Goal: Find specific page/section: Find specific page/section

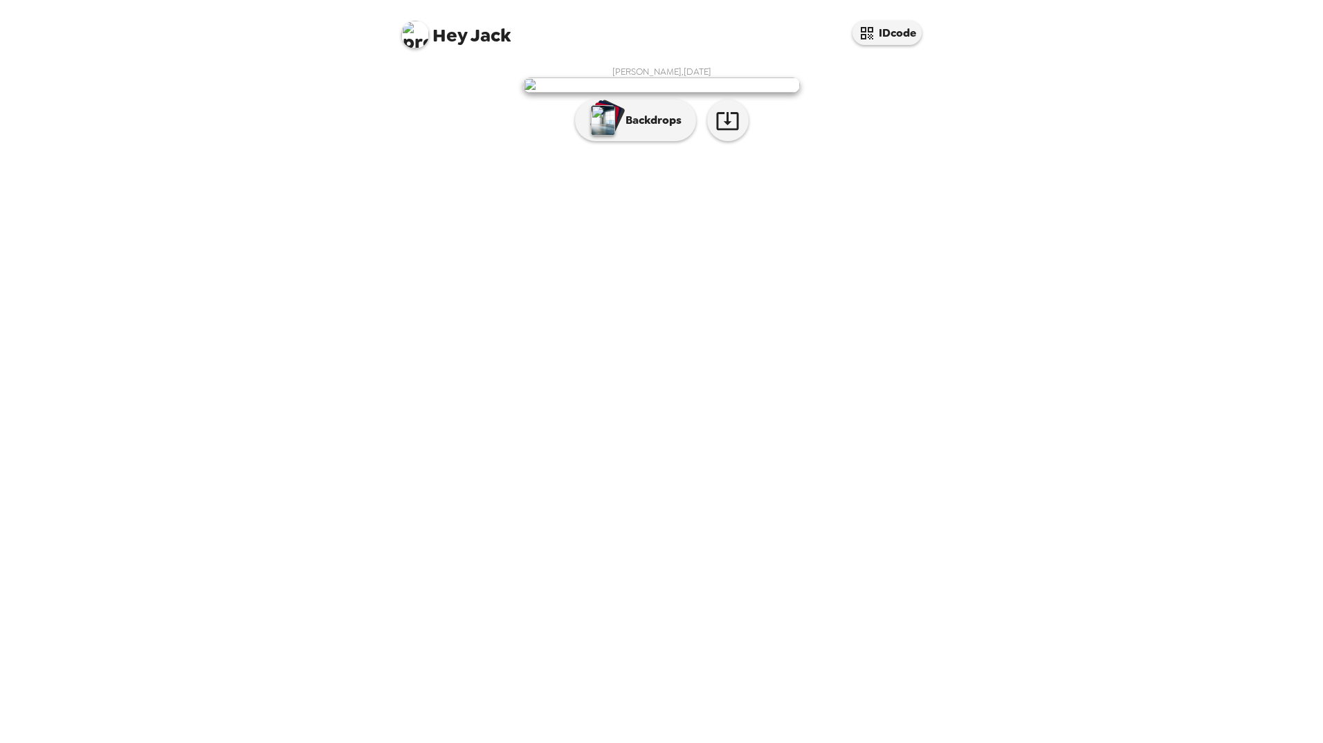
click at [678, 93] on img at bounding box center [661, 85] width 277 height 15
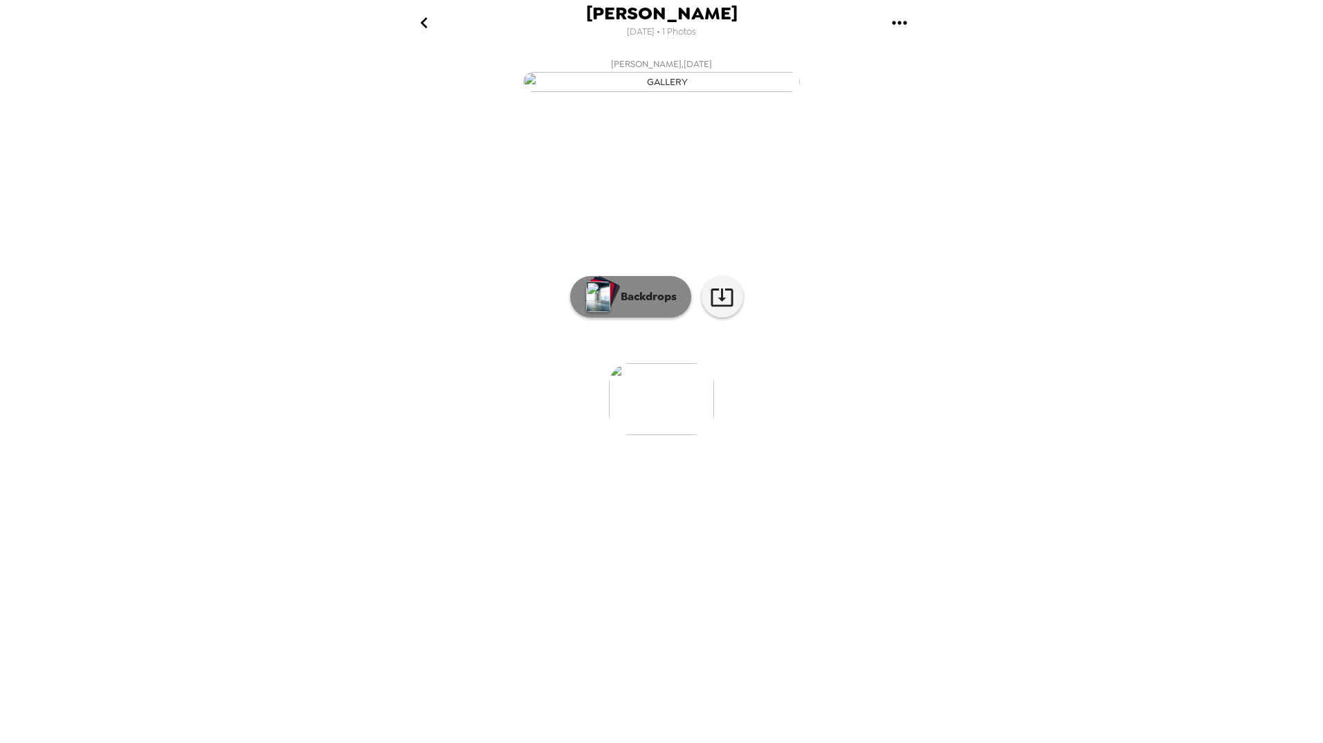
click at [623, 318] on button "Backdrops" at bounding box center [630, 297] width 121 height 42
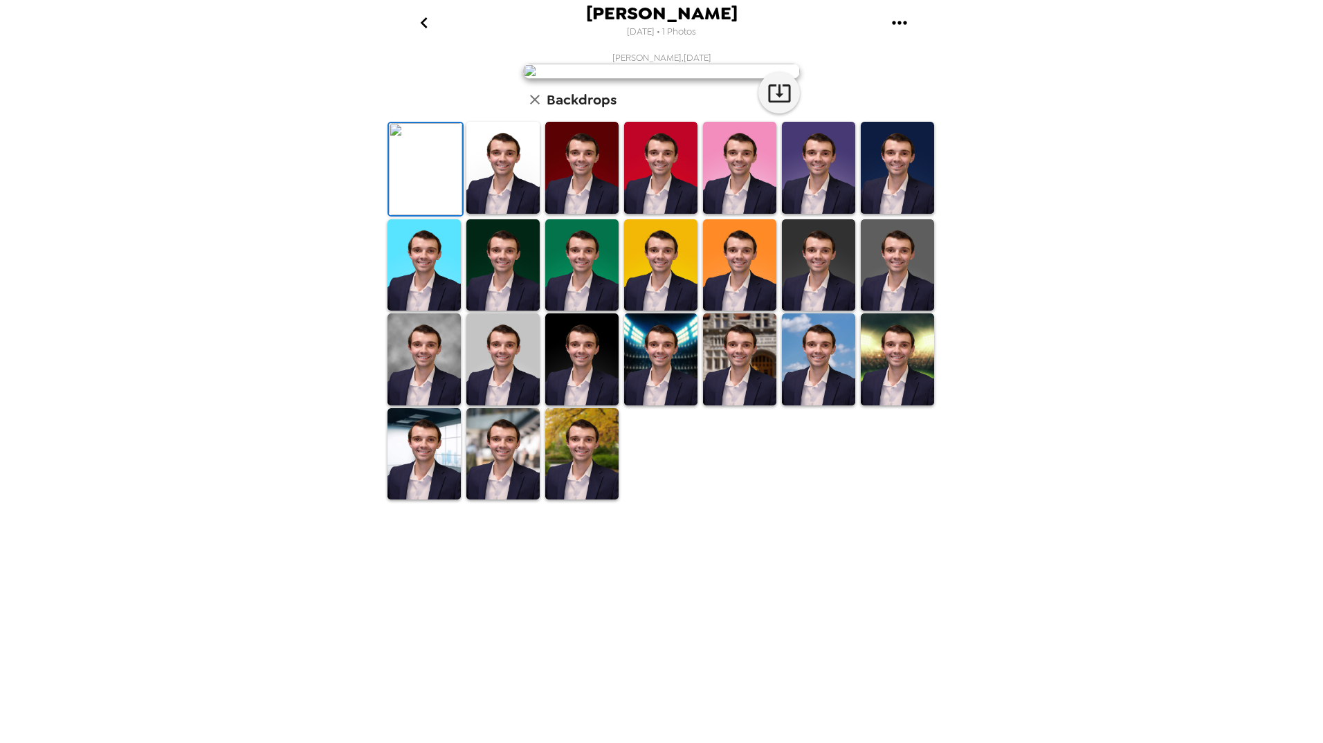
click at [742, 405] on img at bounding box center [739, 359] width 73 height 92
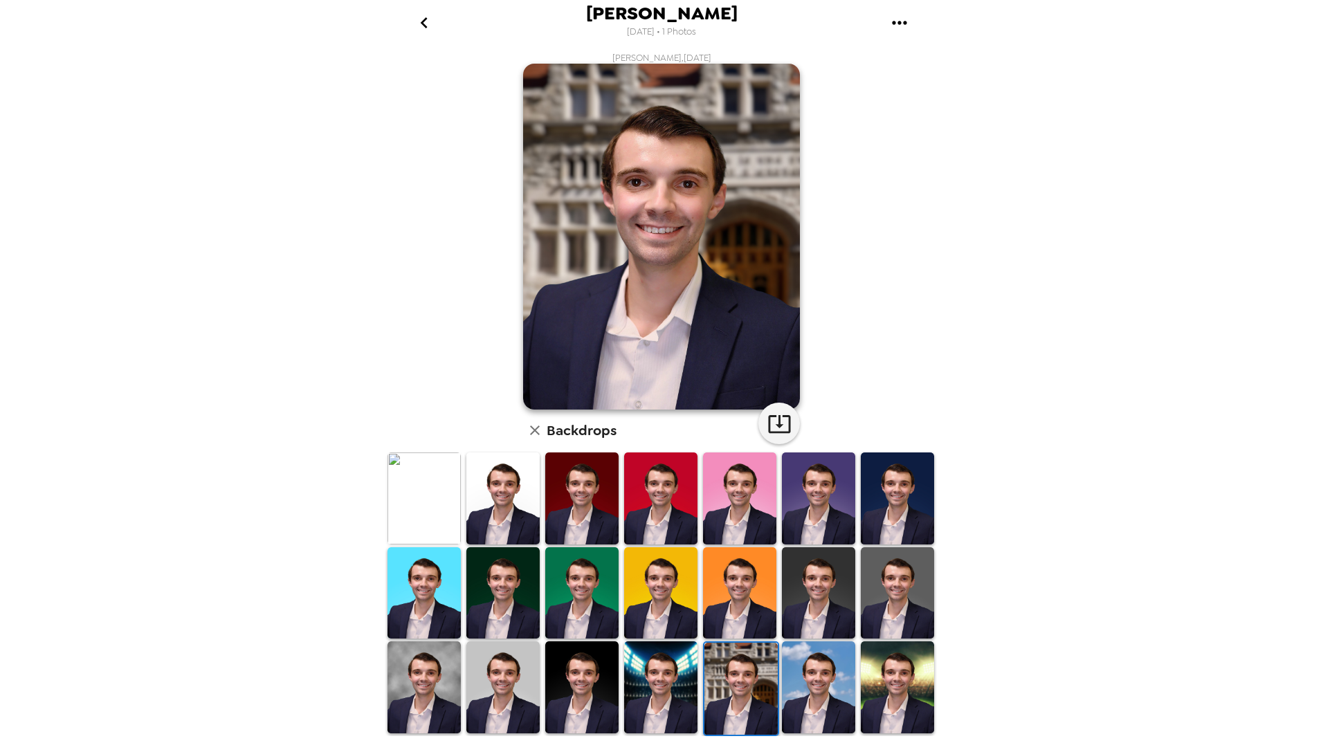
click at [671, 617] on img at bounding box center [660, 593] width 73 height 92
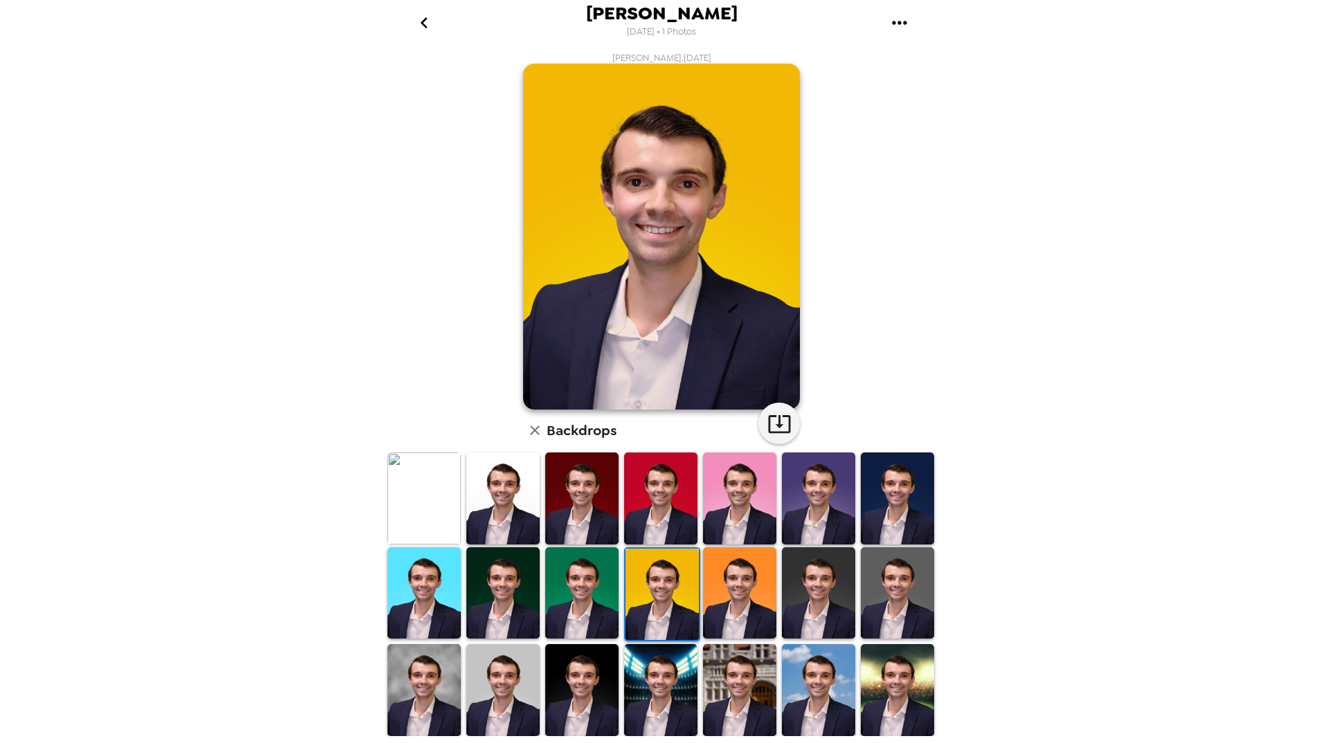
click at [560, 611] on img at bounding box center [581, 593] width 73 height 92
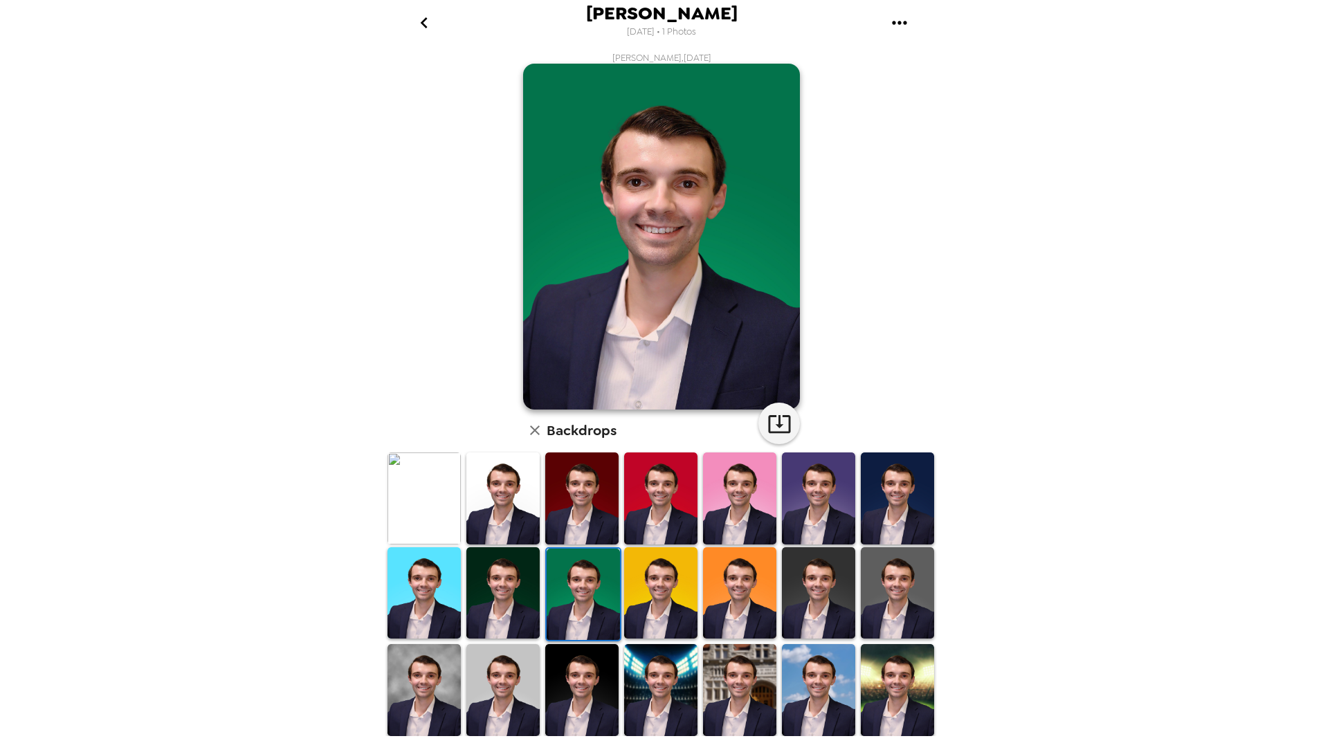
click at [875, 677] on img at bounding box center [897, 690] width 73 height 92
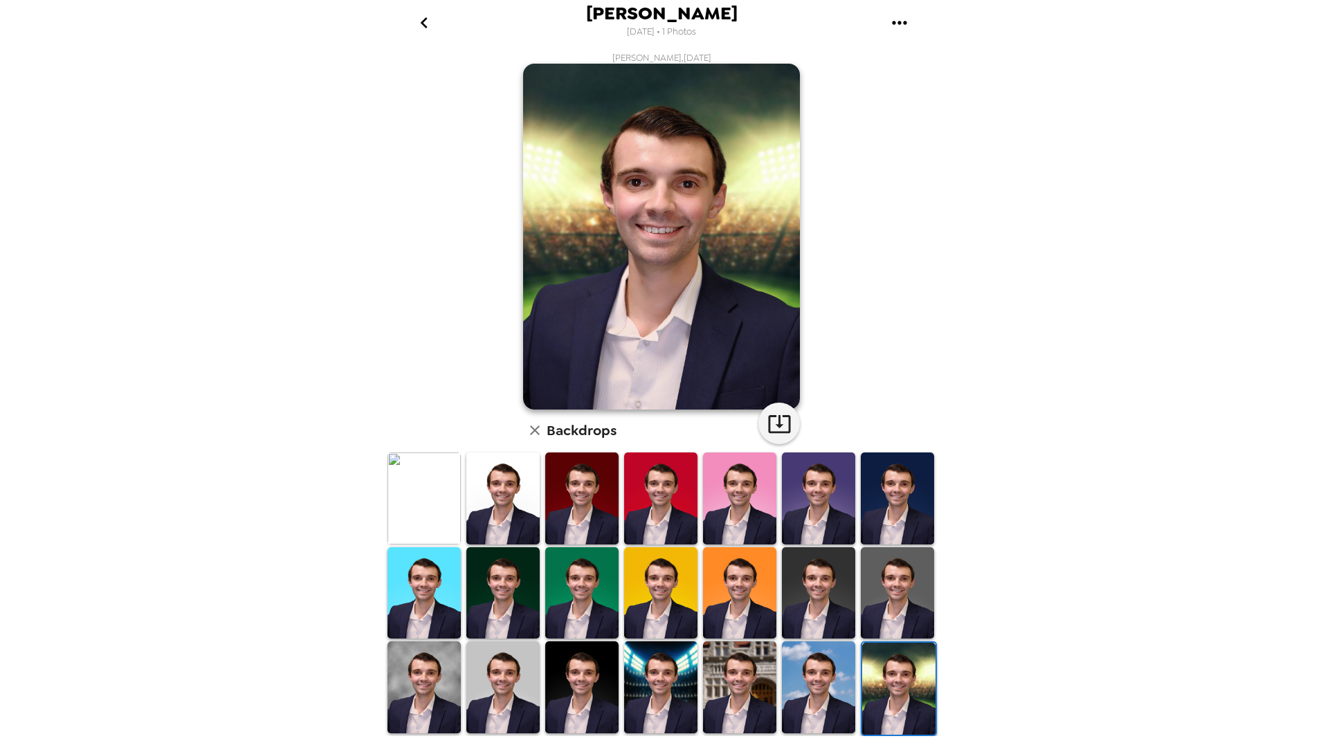
click at [826, 673] on img at bounding box center [818, 687] width 73 height 92
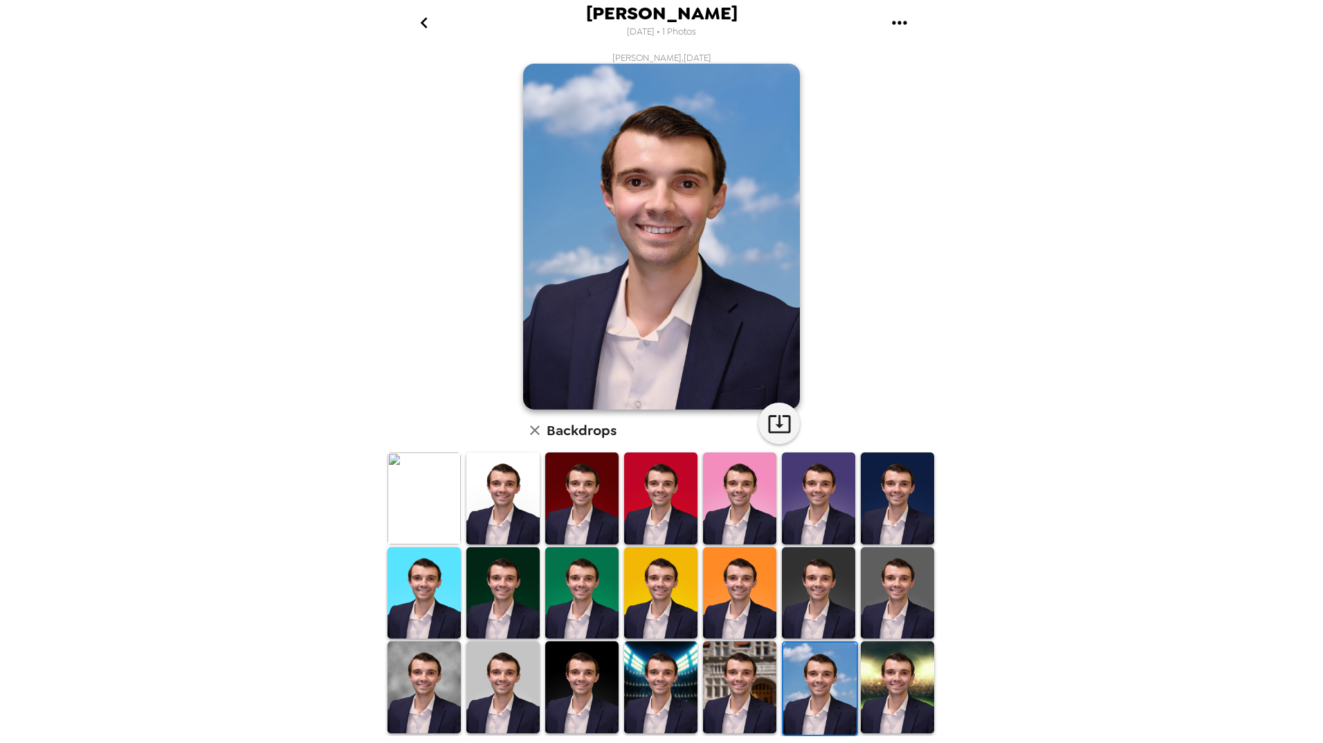
click at [765, 692] on img at bounding box center [739, 687] width 73 height 92
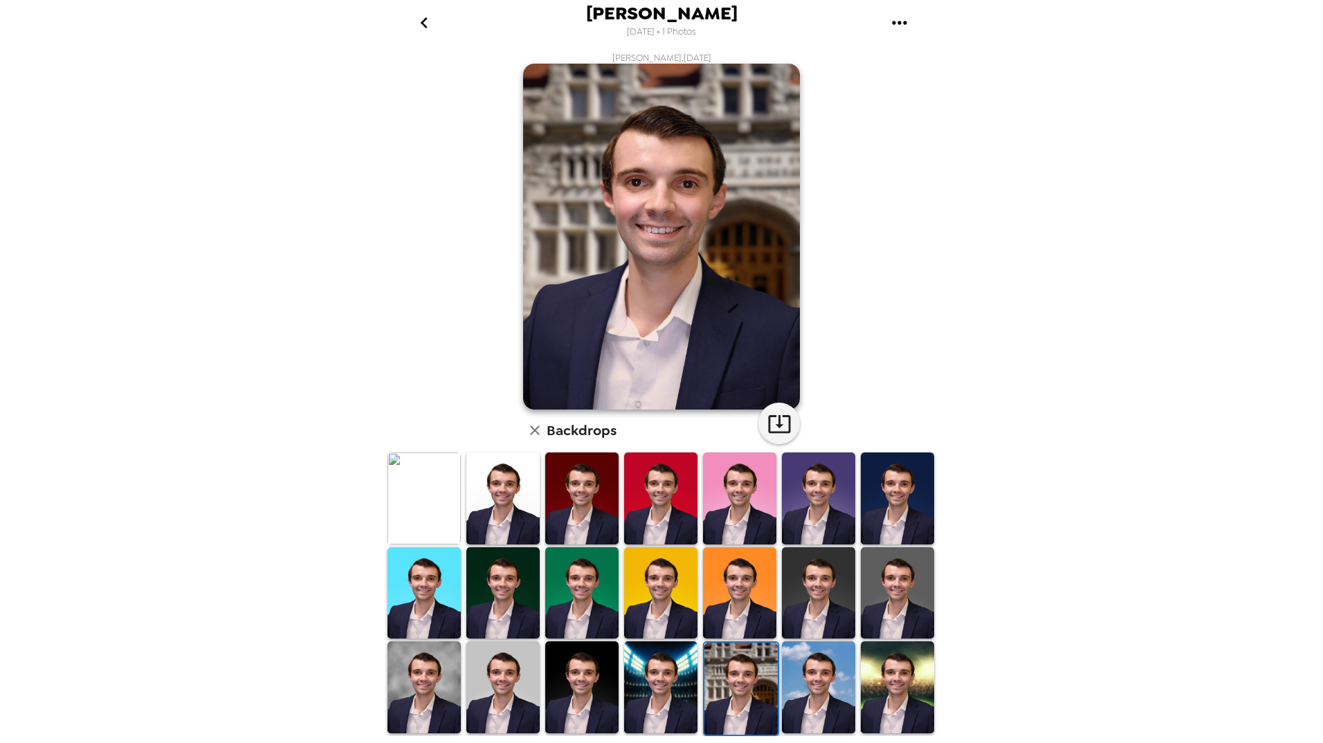
click at [671, 683] on img at bounding box center [660, 687] width 73 height 92
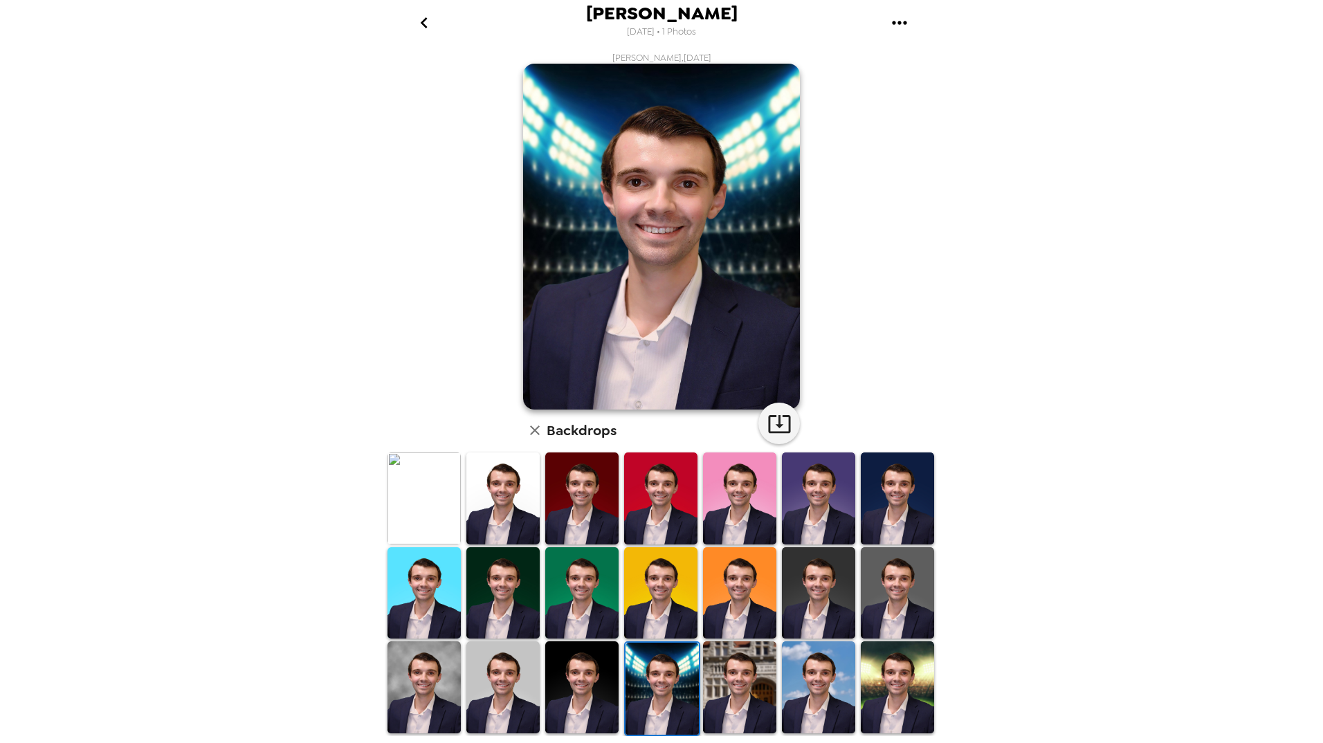
click at [572, 675] on img at bounding box center [581, 687] width 73 height 92
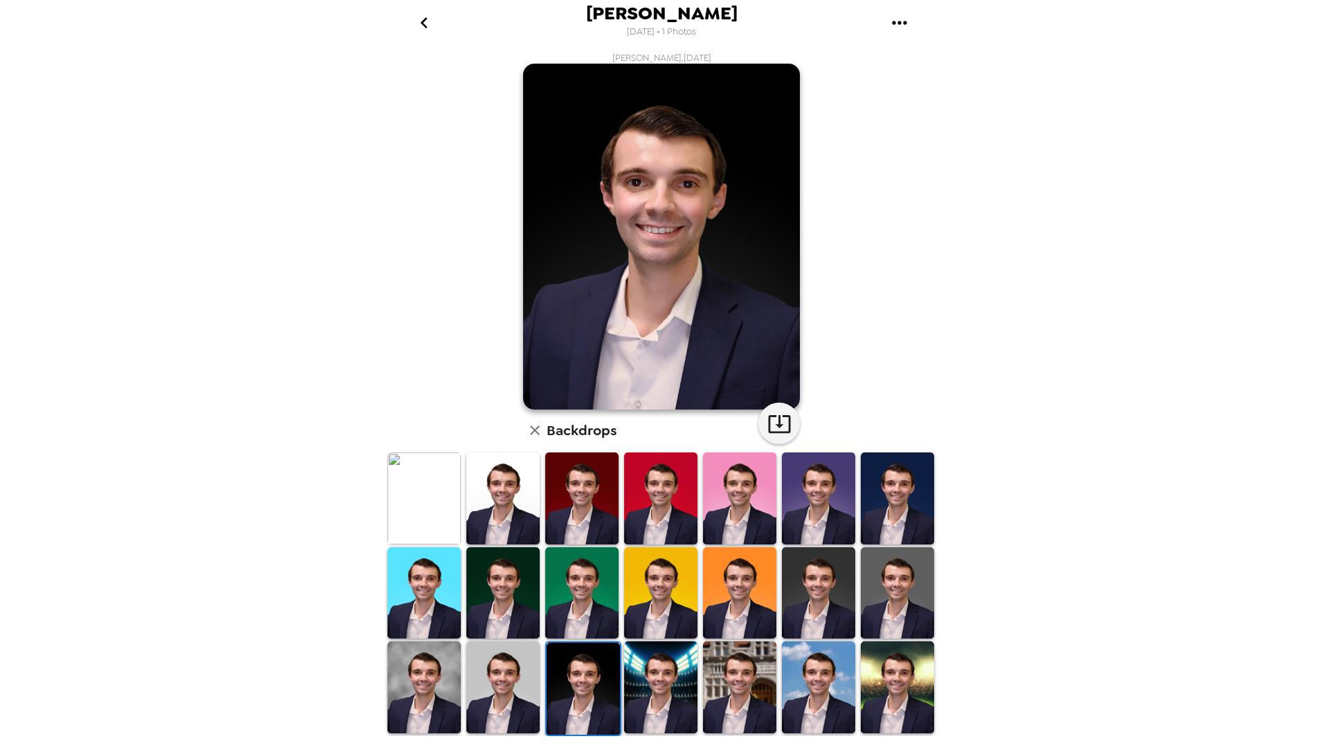
click at [883, 586] on img at bounding box center [897, 593] width 73 height 92
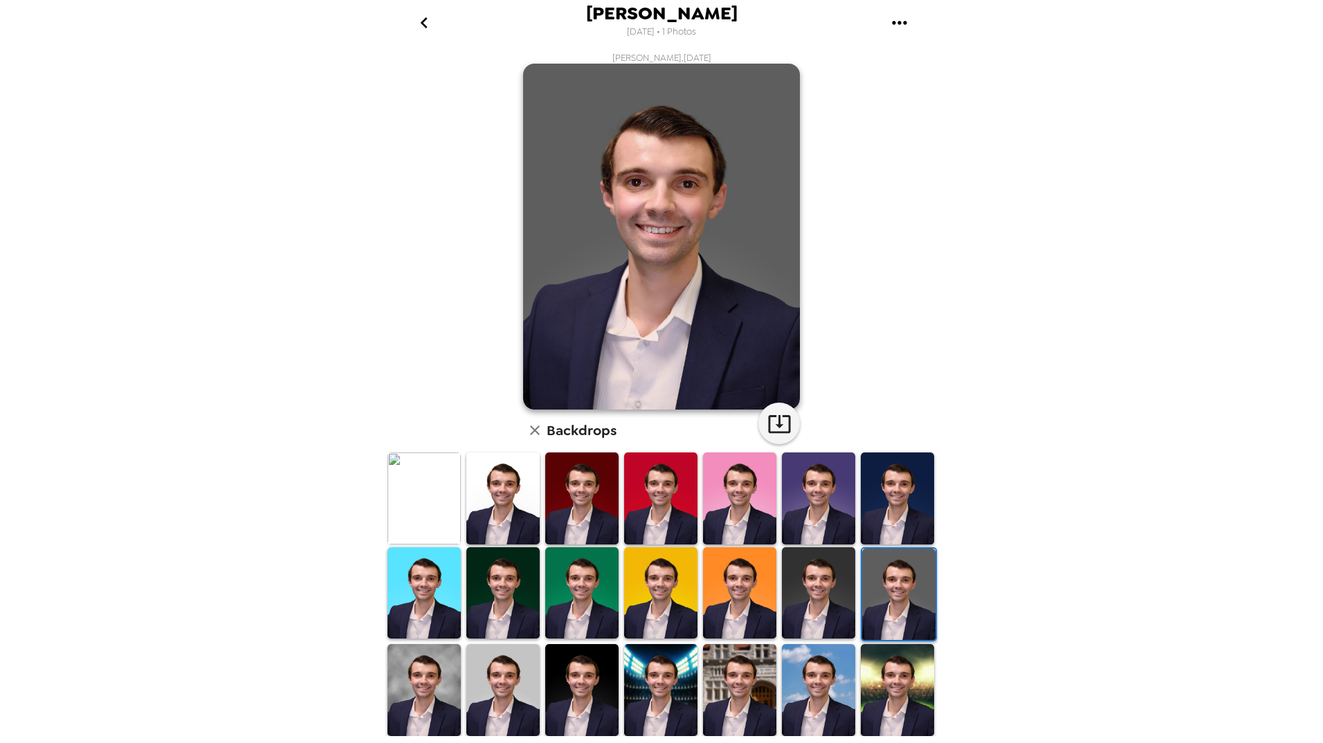
click at [874, 693] on img at bounding box center [897, 690] width 73 height 92
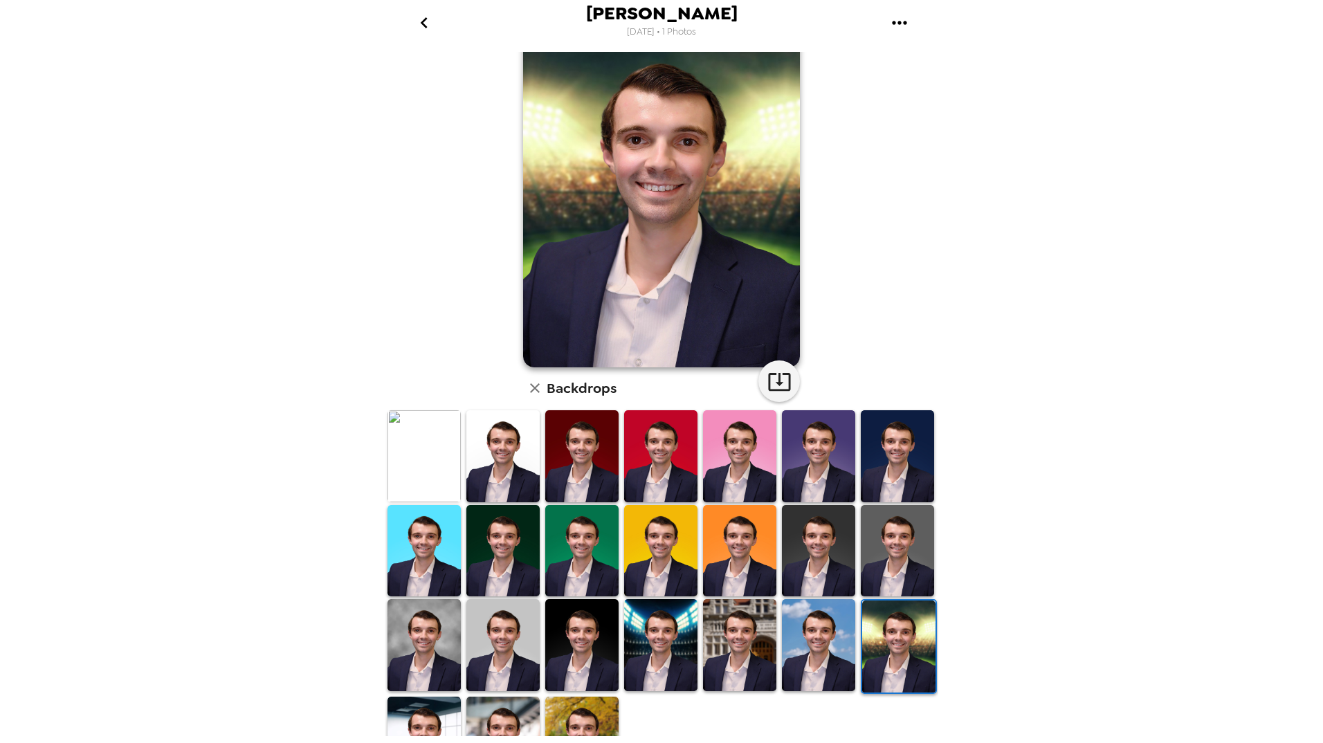
scroll to position [88, 0]
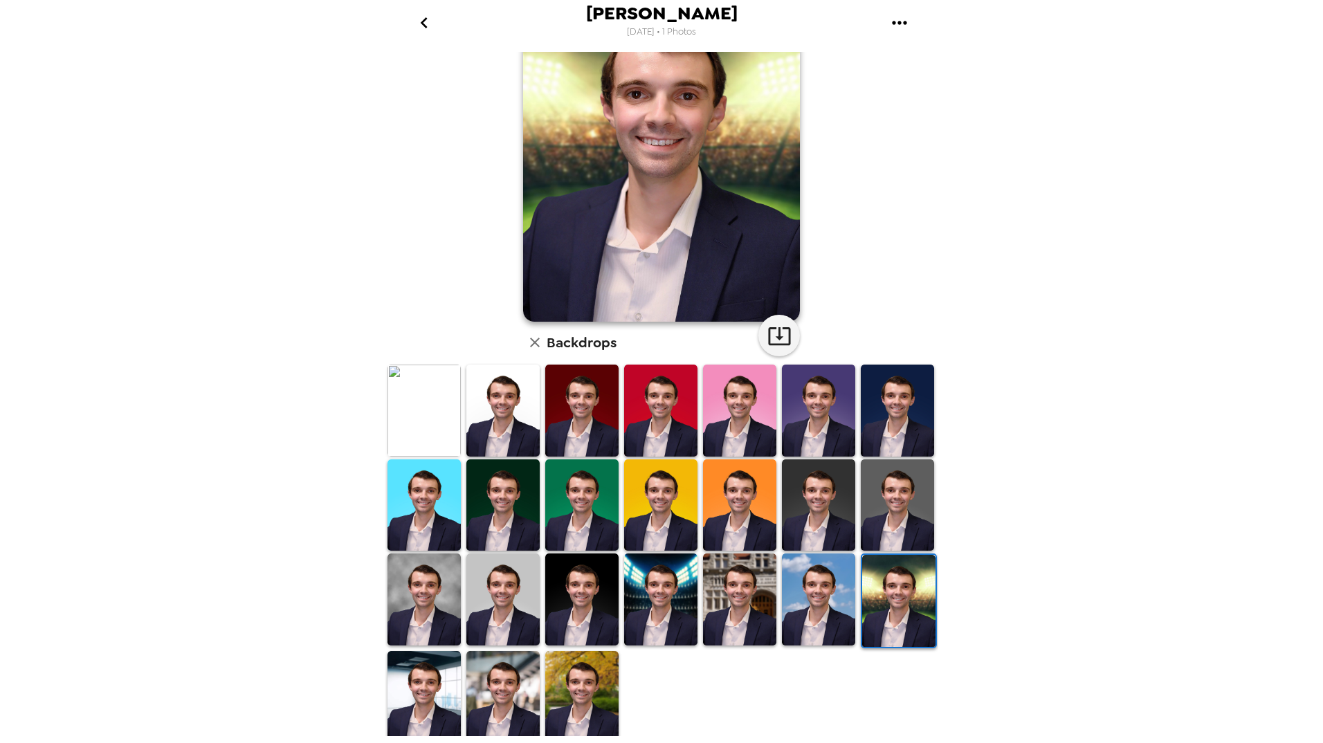
click at [509, 693] on img at bounding box center [502, 697] width 73 height 92
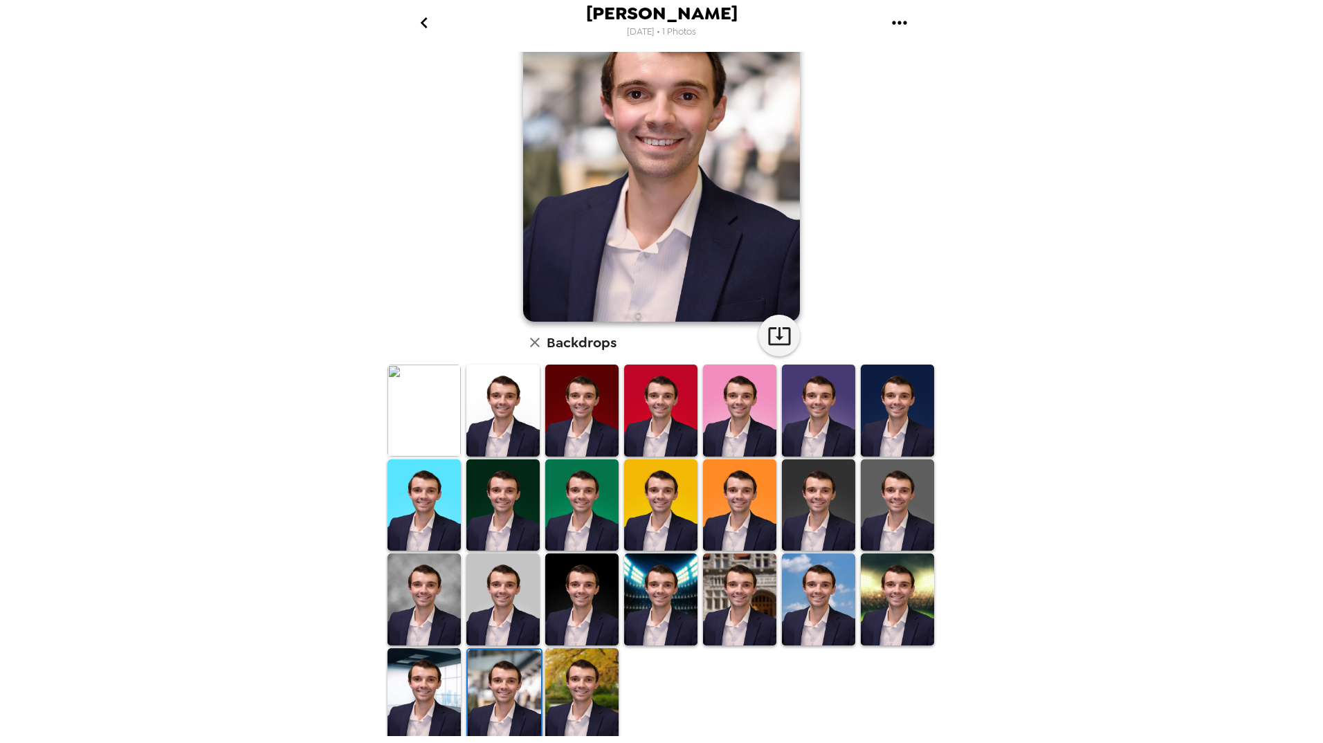
click at [560, 682] on img at bounding box center [581, 694] width 73 height 92
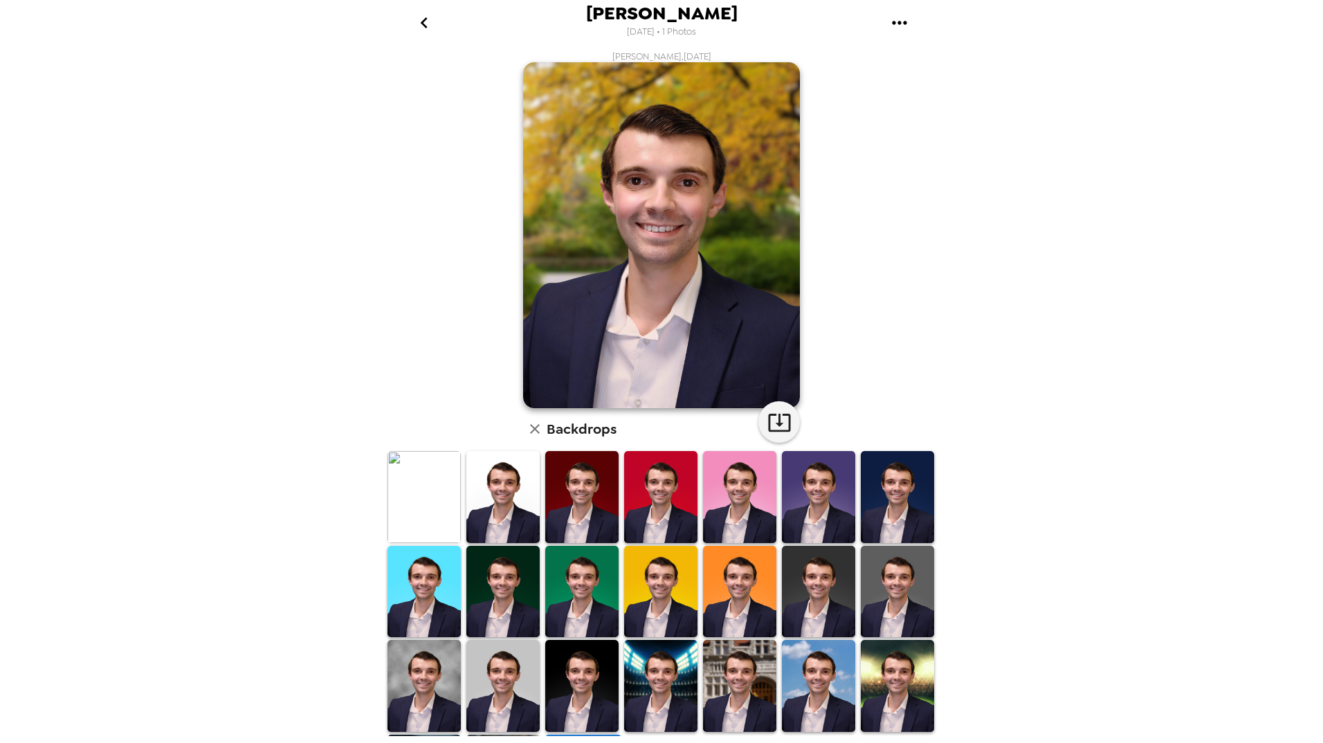
scroll to position [0, 0]
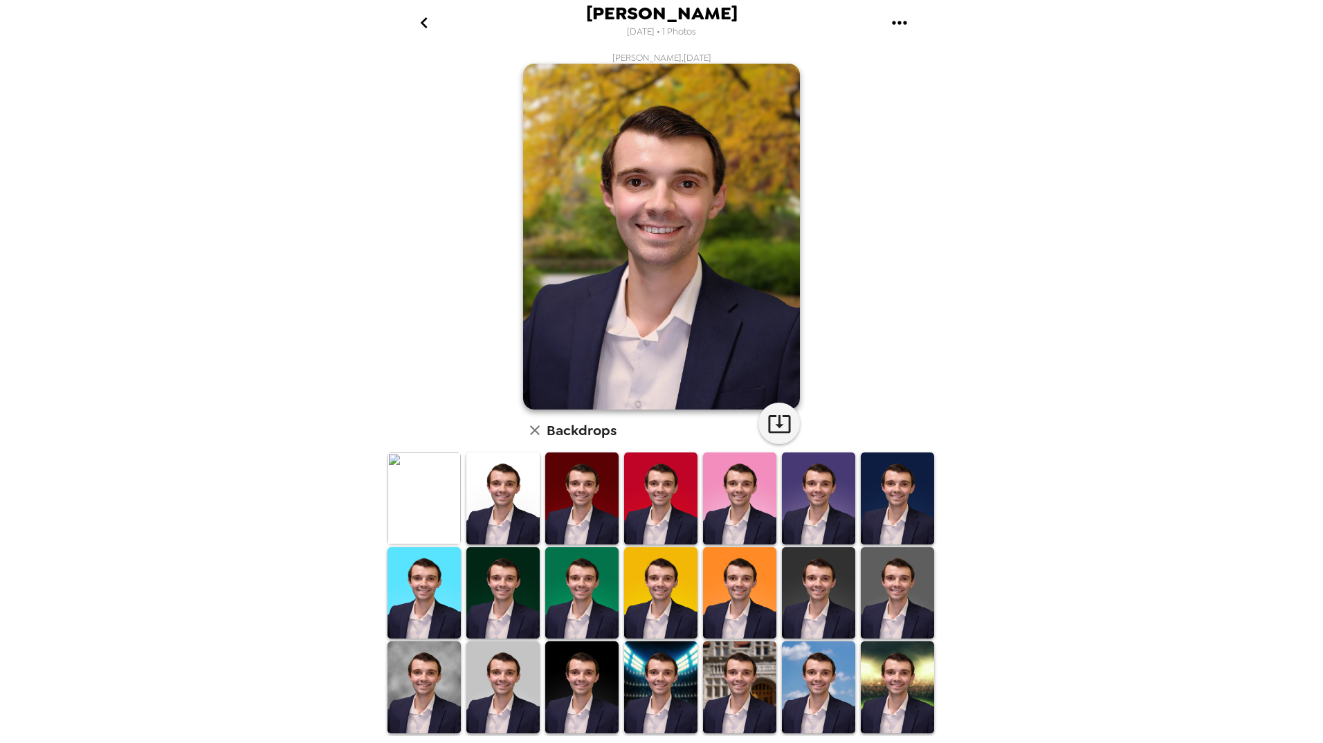
click at [715, 653] on img at bounding box center [739, 687] width 73 height 92
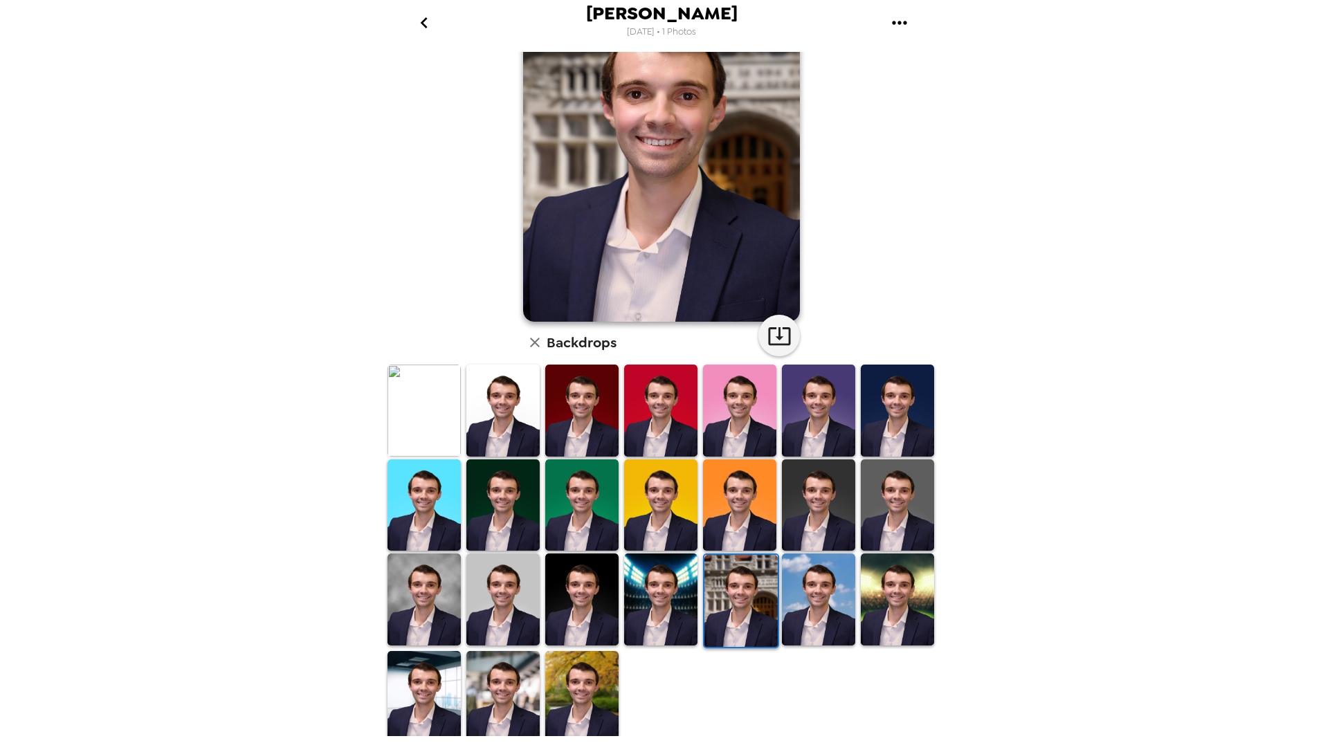
click at [884, 571] on img at bounding box center [897, 600] width 73 height 92
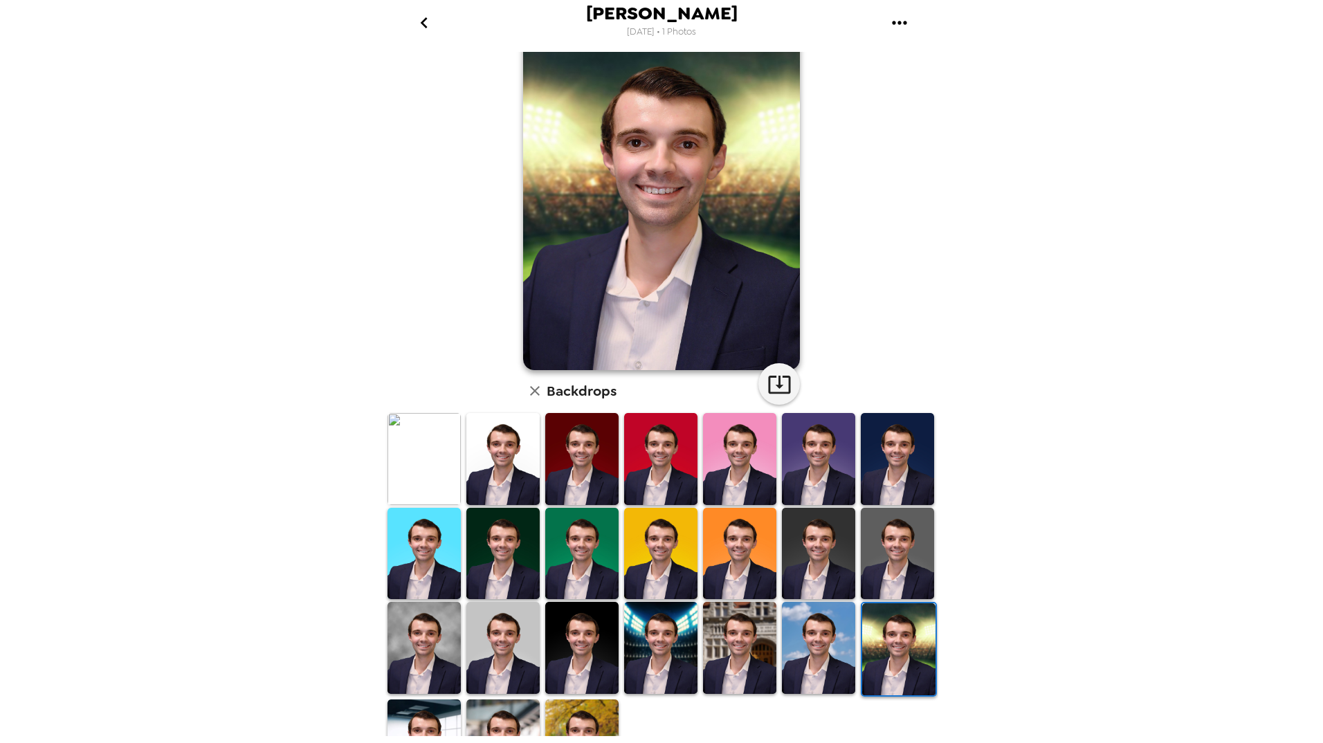
scroll to position [19, 0]
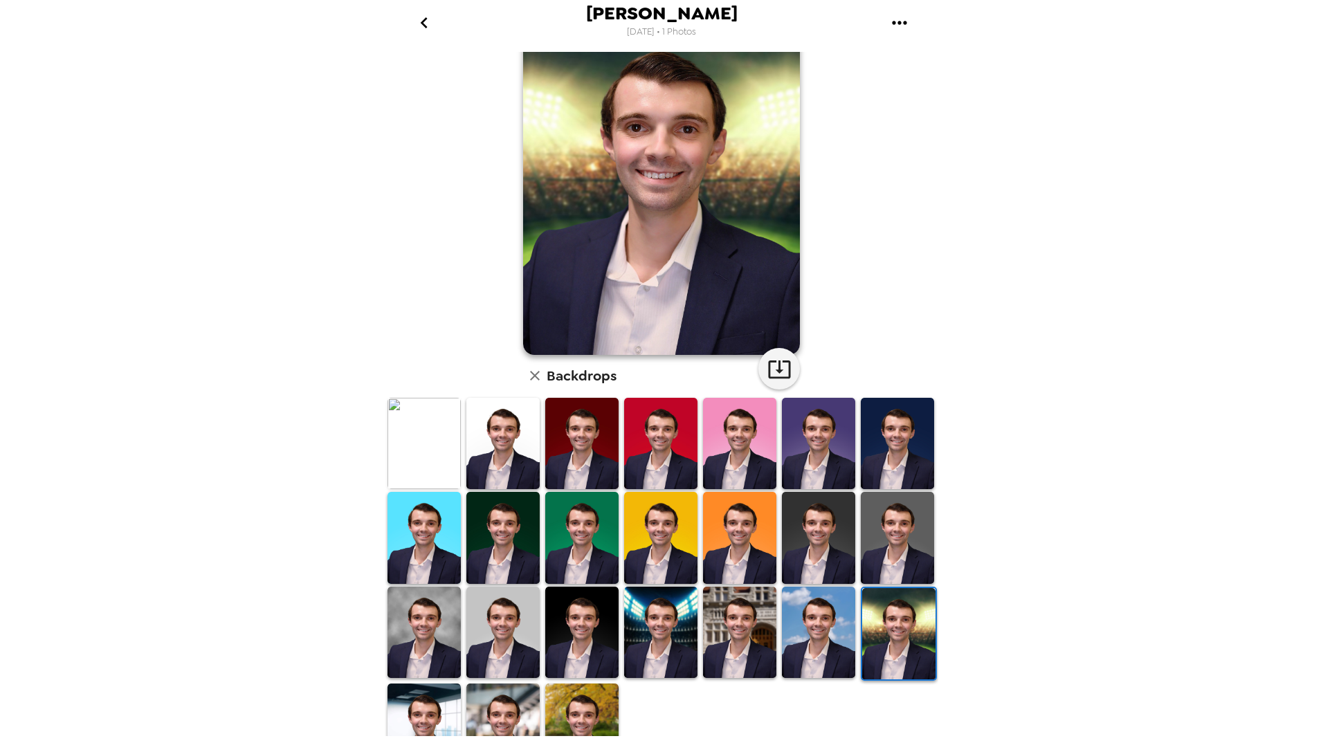
scroll to position [88, 0]
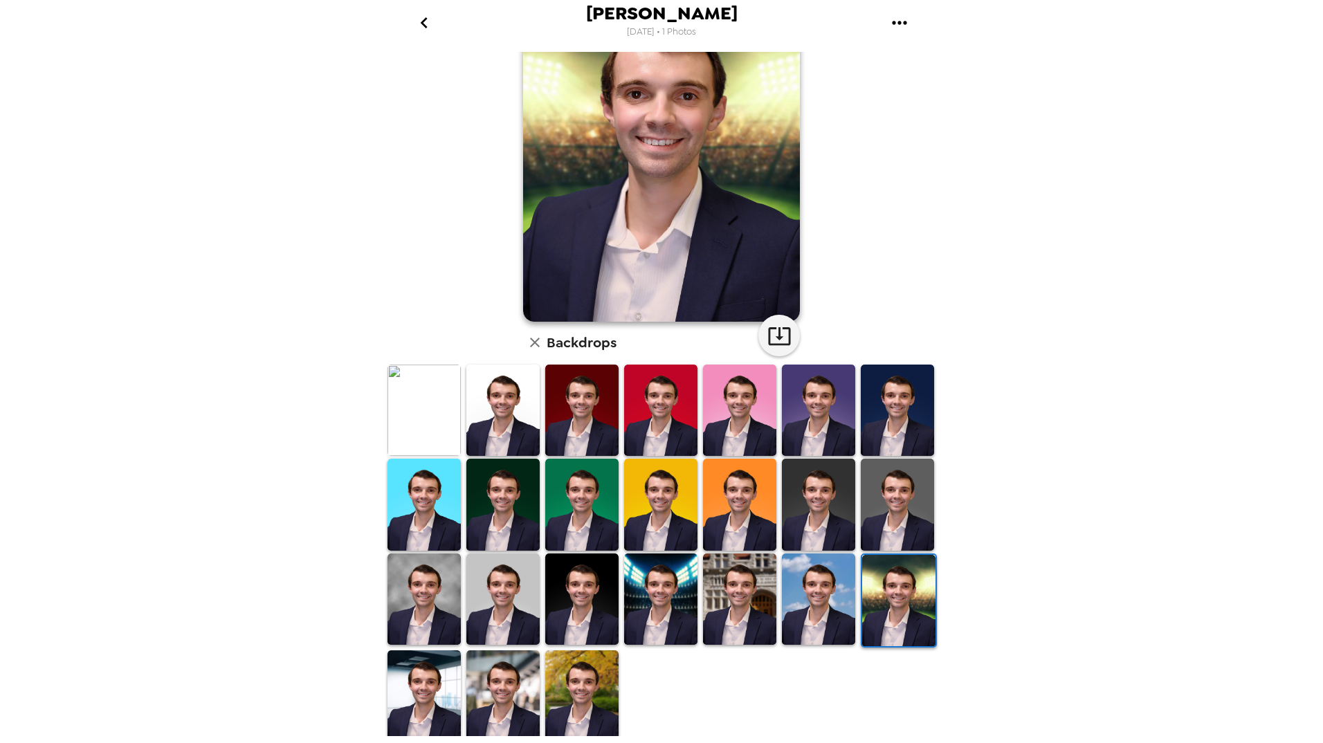
click at [562, 673] on img at bounding box center [581, 695] width 73 height 91
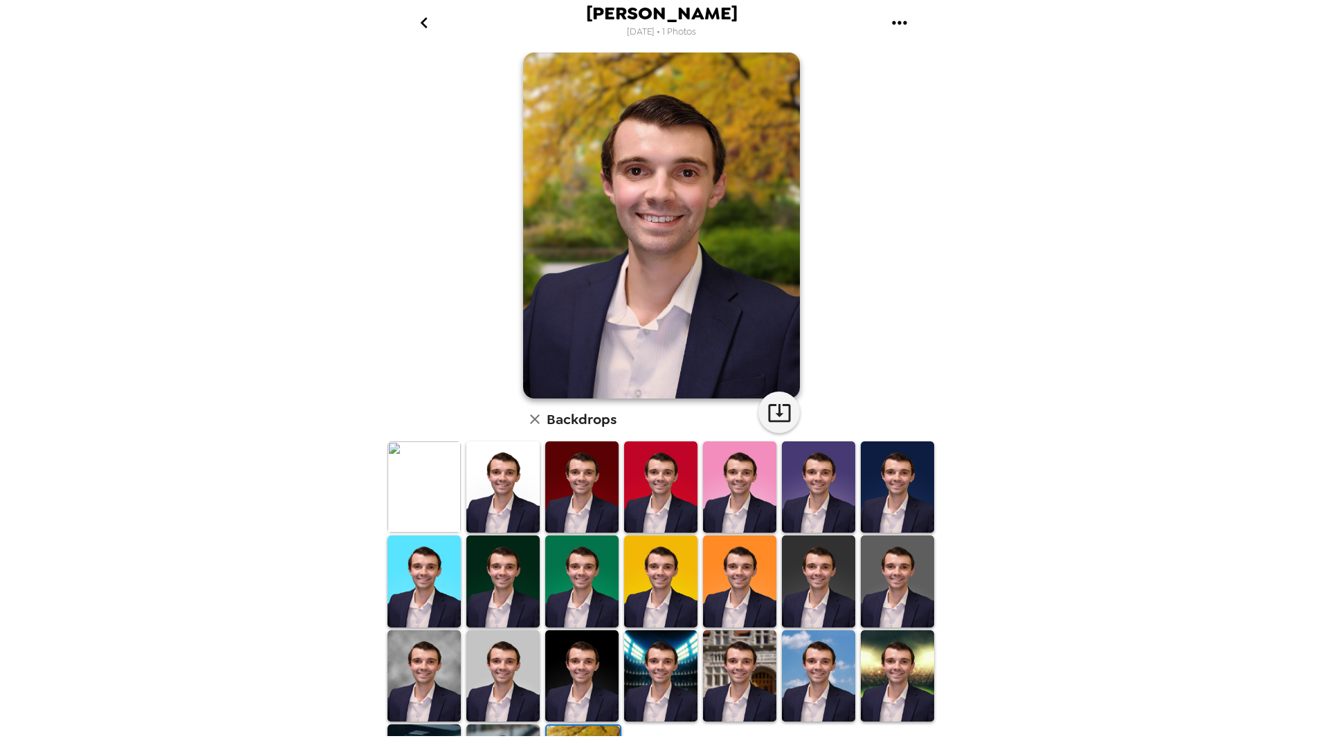
scroll to position [0, 0]
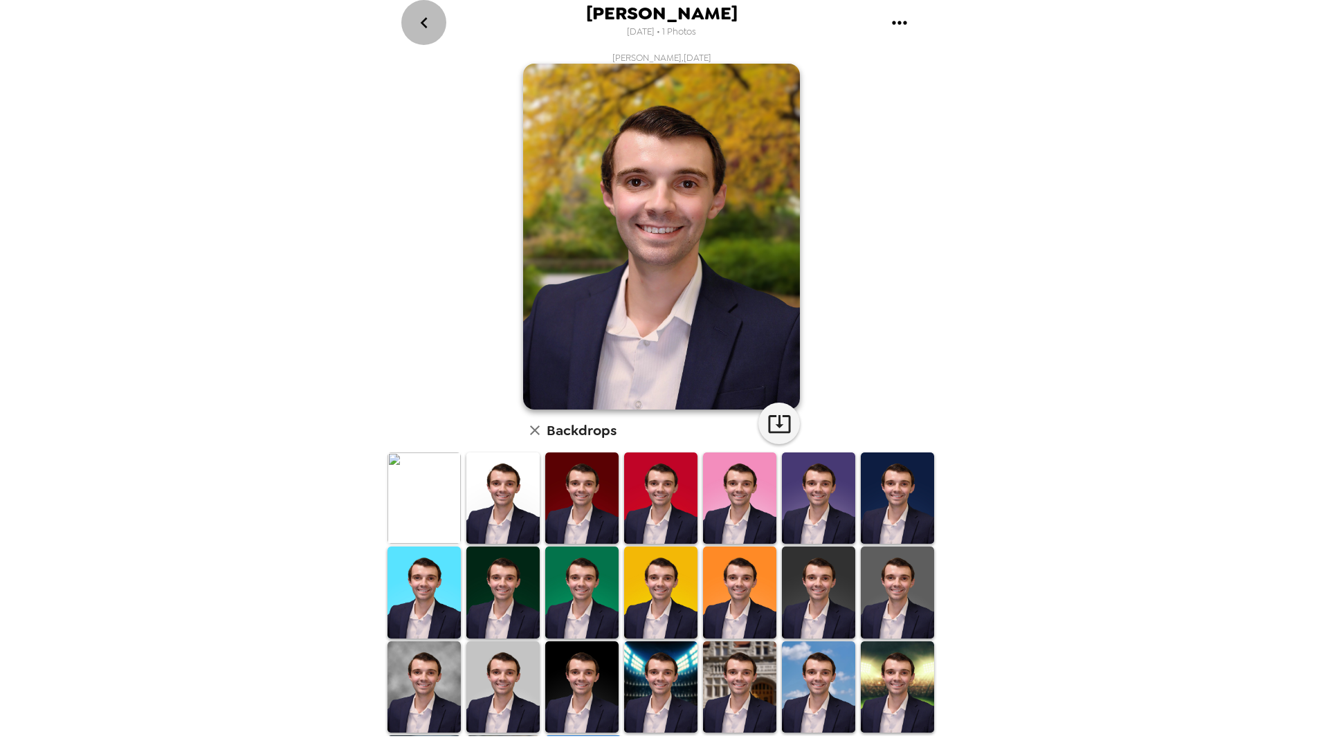
click at [419, 22] on icon "go back" at bounding box center [424, 23] width 22 height 22
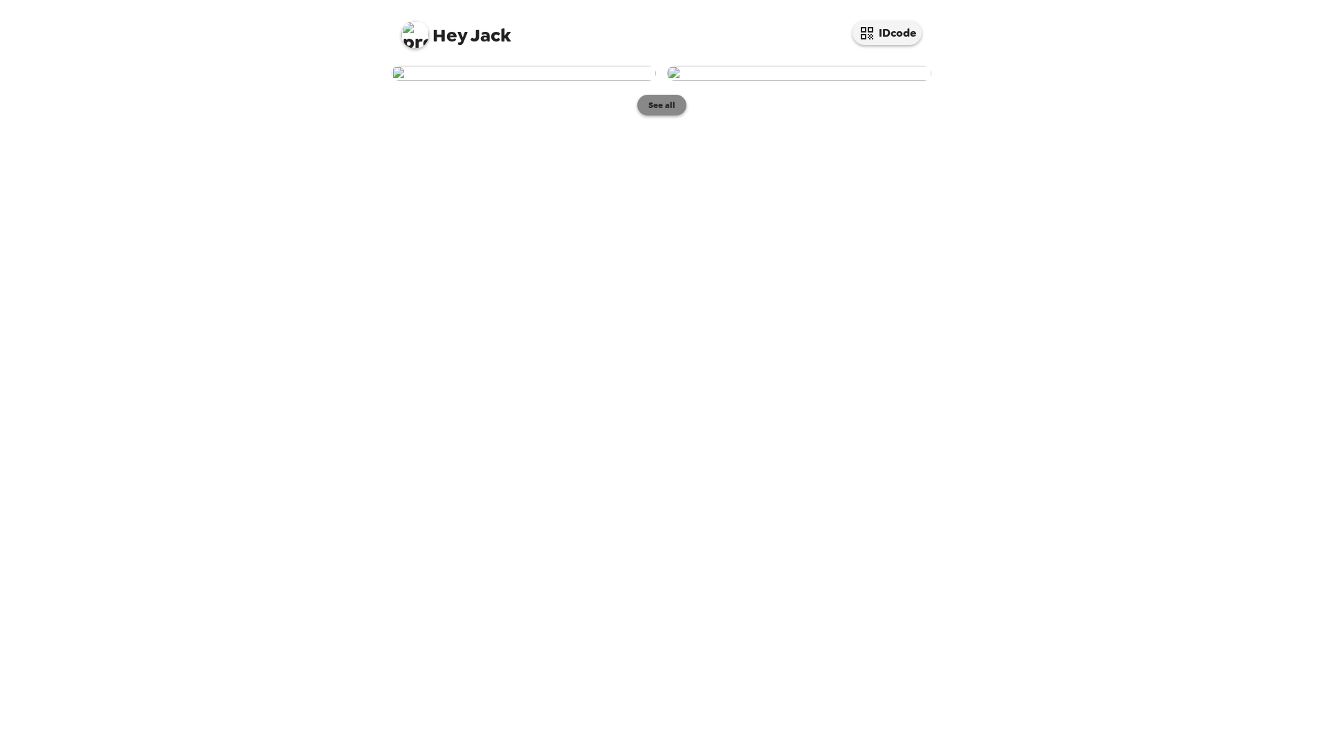
click at [650, 116] on button "See all" at bounding box center [661, 105] width 49 height 21
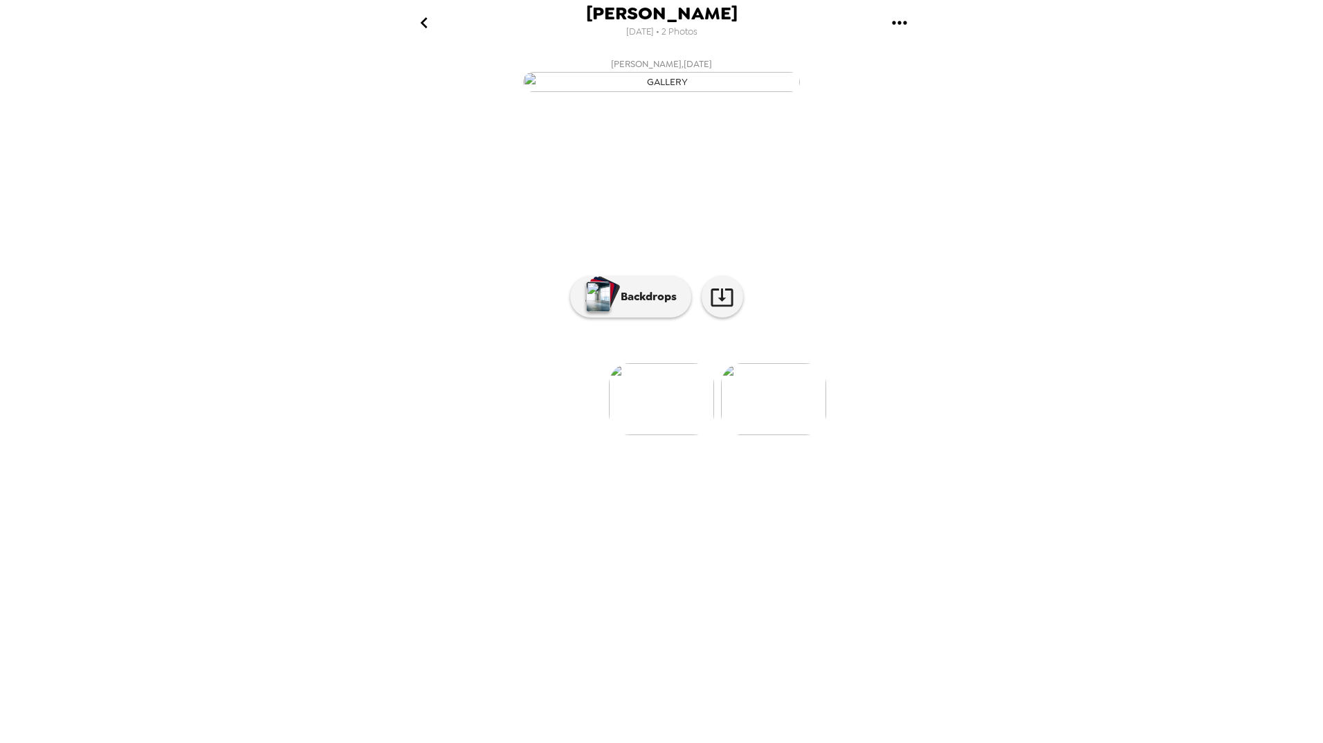
click at [767, 435] on img at bounding box center [773, 399] width 105 height 72
click at [554, 435] on img at bounding box center [550, 399] width 105 height 72
click at [773, 435] on img at bounding box center [773, 399] width 105 height 72
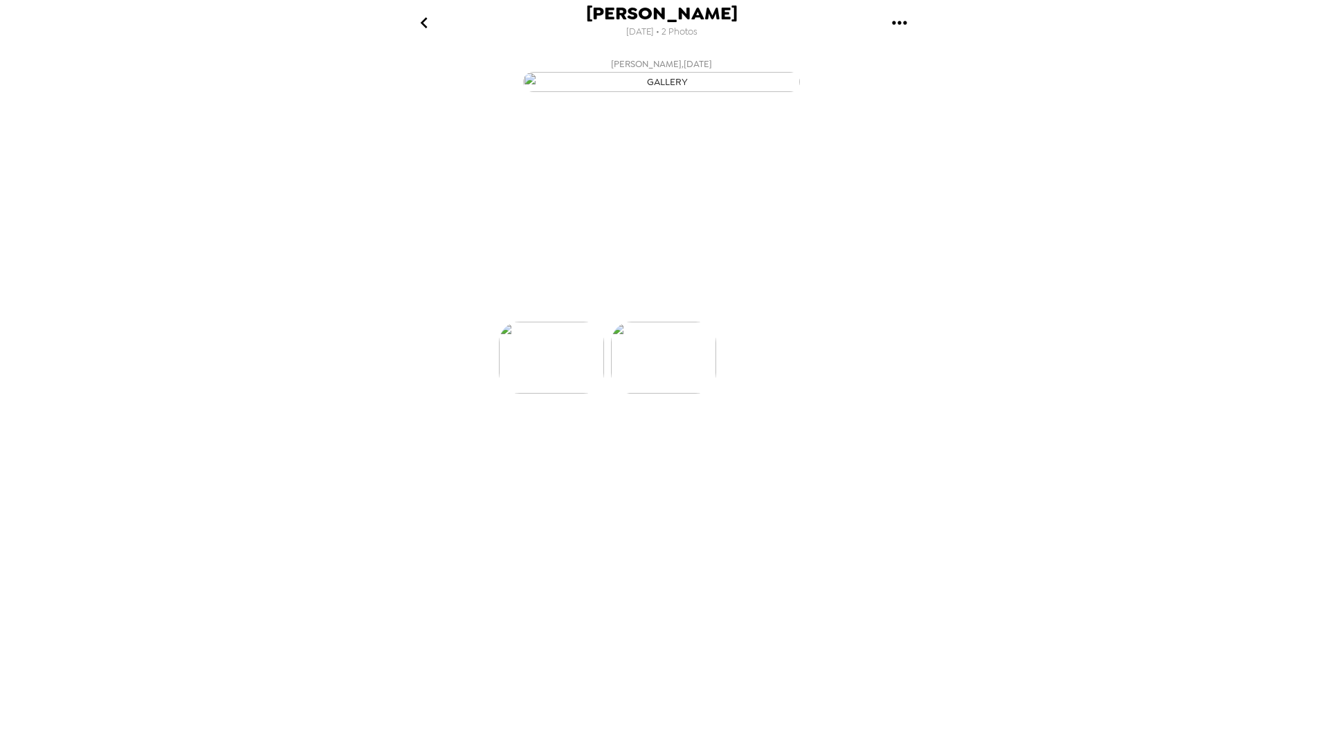
scroll to position [0, 111]
click at [563, 435] on img at bounding box center [550, 399] width 105 height 72
click at [793, 435] on img at bounding box center [773, 399] width 105 height 72
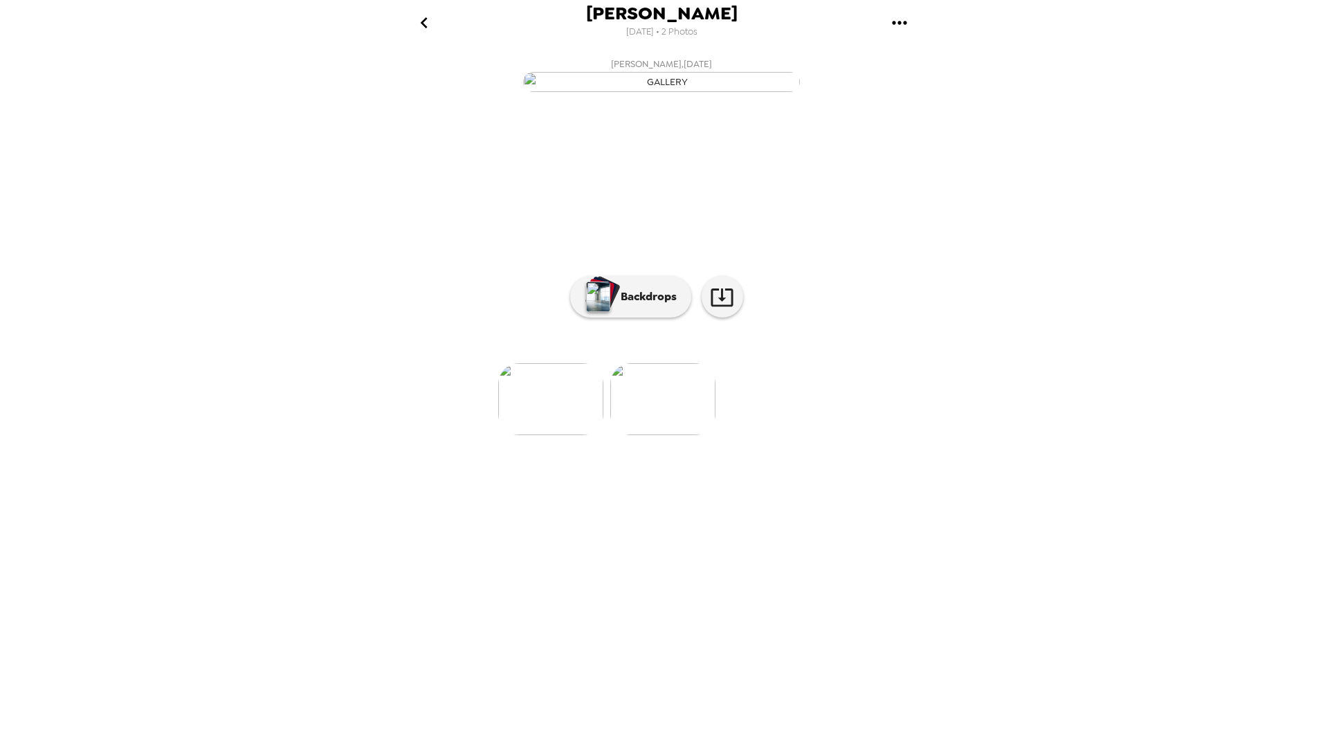
click at [574, 435] on img at bounding box center [550, 399] width 105 height 72
click at [760, 435] on img at bounding box center [773, 399] width 105 height 72
click at [549, 435] on img at bounding box center [550, 399] width 105 height 72
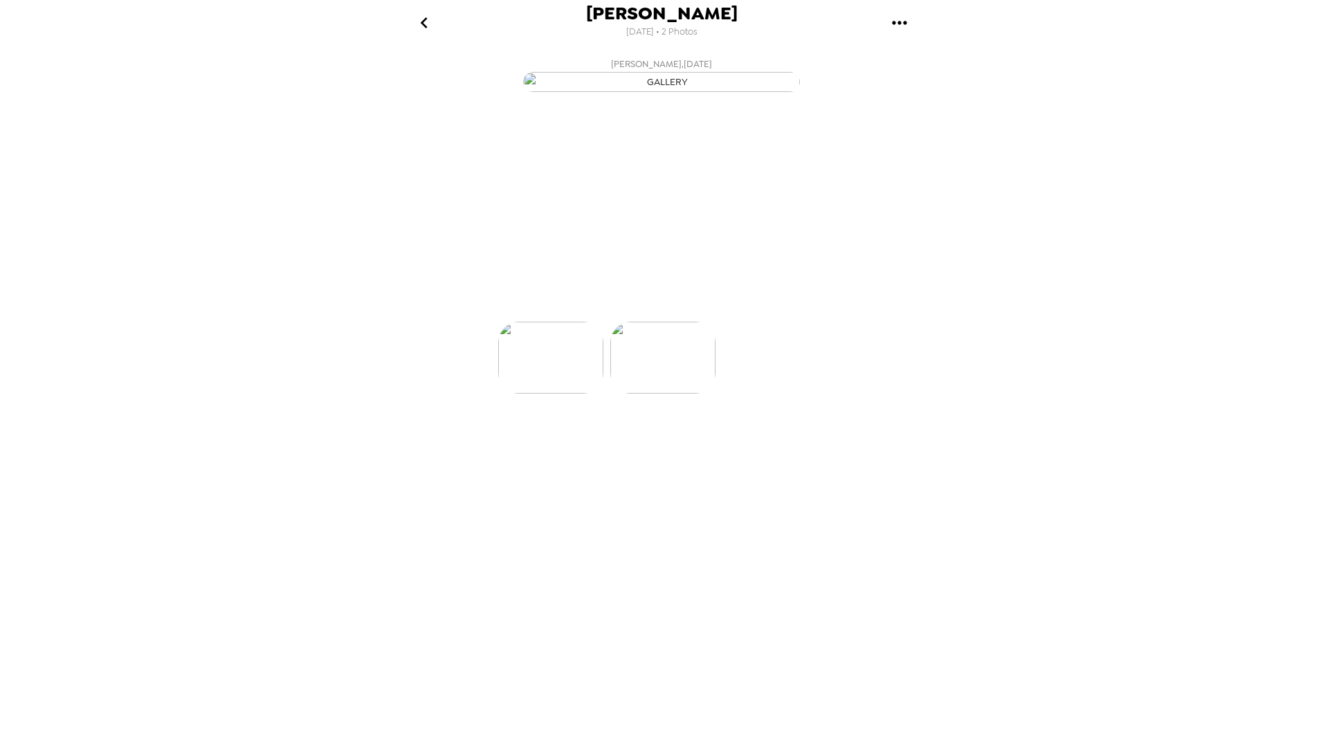
scroll to position [0, 0]
click at [424, 23] on icon "go back" at bounding box center [424, 23] width 22 height 22
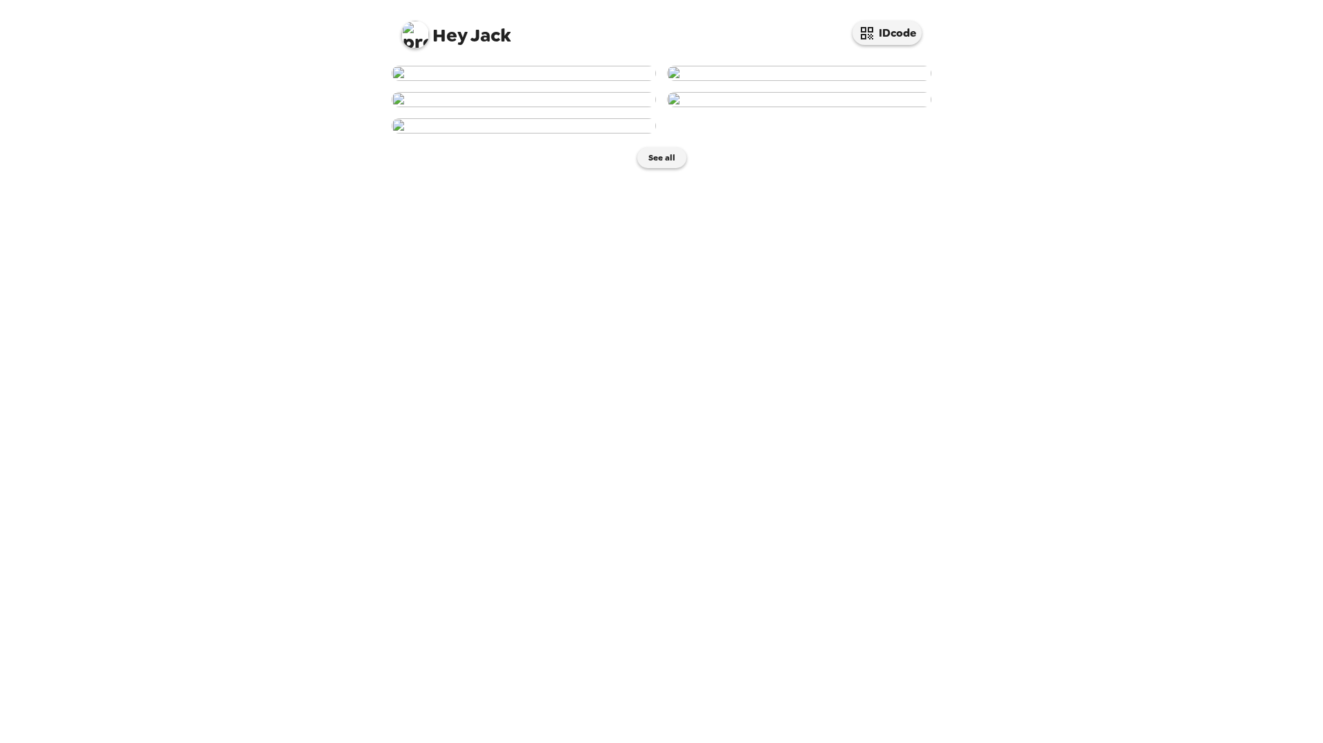
click at [784, 81] on img at bounding box center [799, 73] width 264 height 15
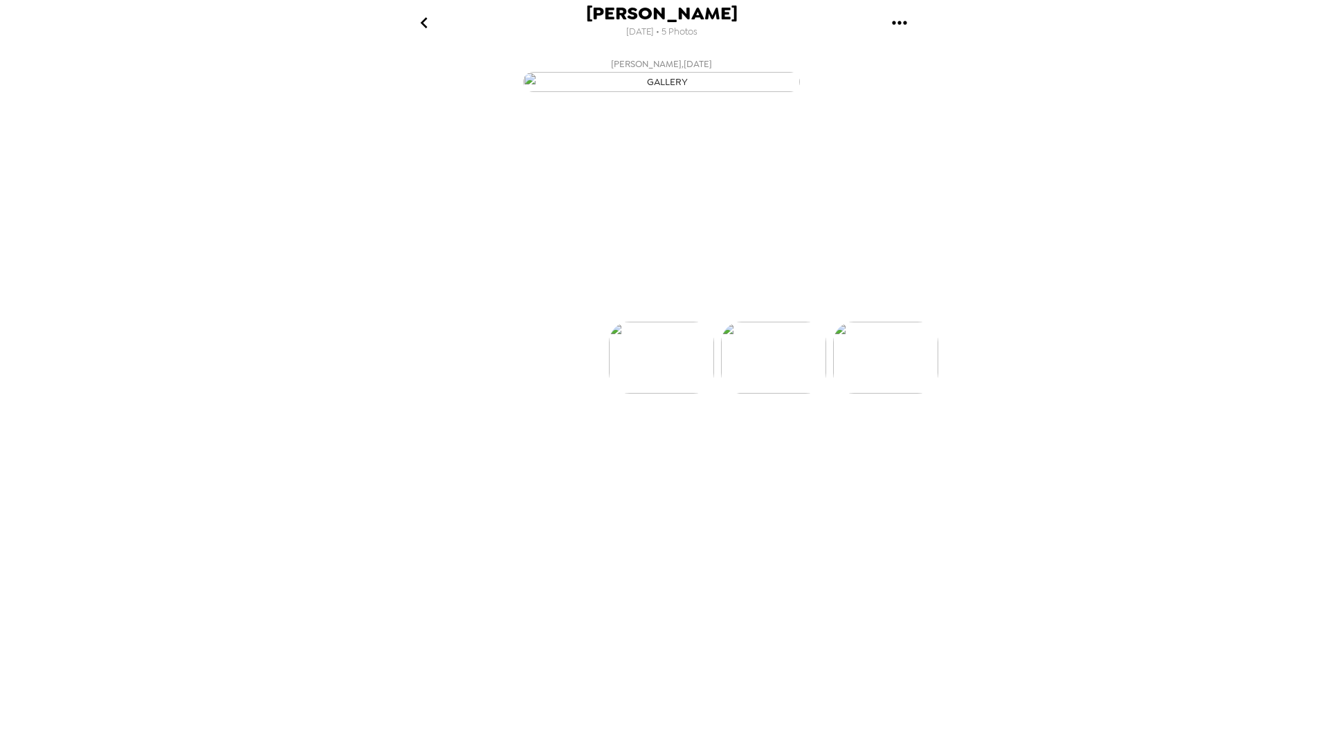
scroll to position [0, 111]
click at [430, 23] on icon "go back" at bounding box center [424, 23] width 22 height 22
